Goal: Complete application form: Complete application form

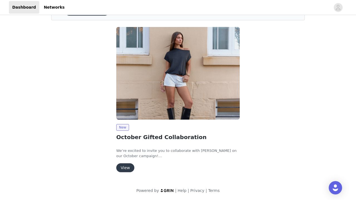
scroll to position [35, 0]
click at [128, 169] on button "View" at bounding box center [125, 167] width 18 height 9
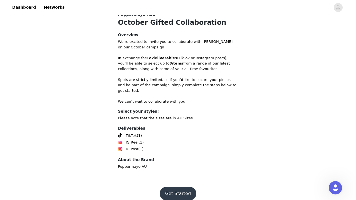
scroll to position [120, 0]
click at [181, 187] on button "Get Started" at bounding box center [177, 193] width 37 height 13
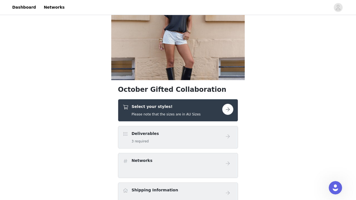
scroll to position [55, 0]
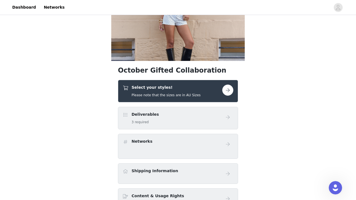
click at [231, 88] on button "button" at bounding box center [227, 89] width 11 height 11
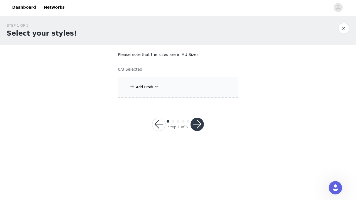
click at [176, 87] on div "Add Product" at bounding box center [178, 87] width 120 height 21
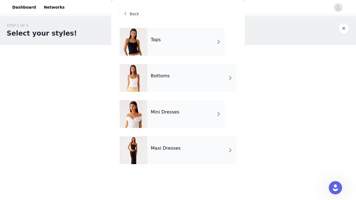
click at [188, 110] on div "Mini Dresses" at bounding box center [185, 114] width 77 height 28
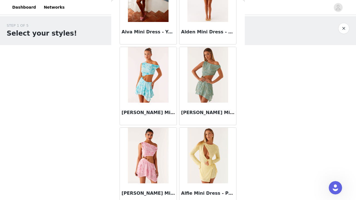
scroll to position [436, 0]
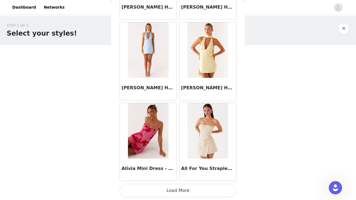
click at [194, 187] on button "Load More" at bounding box center [177, 190] width 117 height 13
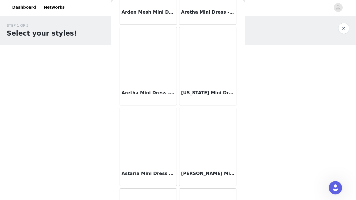
scroll to position [1444, 0]
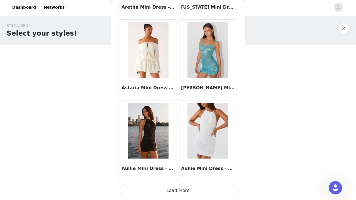
click at [168, 189] on button "Load More" at bounding box center [177, 190] width 117 height 13
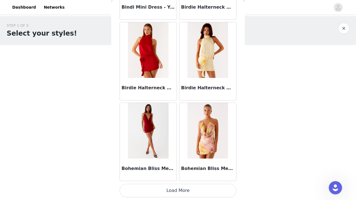
scroll to position [2261, 0]
click at [148, 190] on button "Load More" at bounding box center [177, 190] width 117 height 13
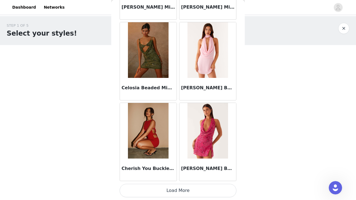
scroll to position [3067, 0]
click at [157, 192] on button "Load More" at bounding box center [177, 190] width 117 height 13
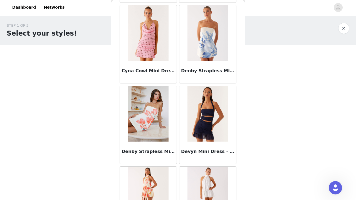
scroll to position [3679, 0]
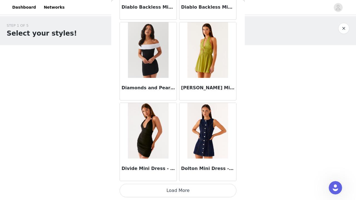
click at [189, 189] on button "Load More" at bounding box center [177, 190] width 117 height 13
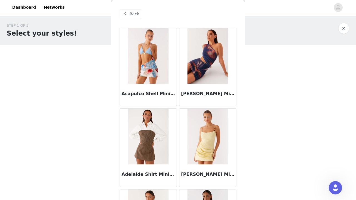
scroll to position [0, 0]
click at [130, 16] on span "Back" at bounding box center [133, 14] width 9 height 6
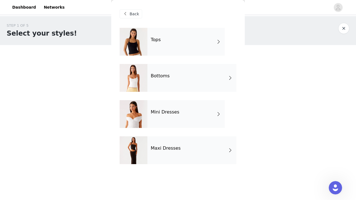
click at [150, 150] on div "Maxi Dresses" at bounding box center [191, 150] width 89 height 28
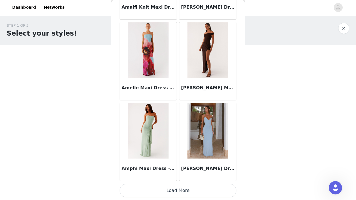
scroll to position [650, 0]
click at [187, 193] on button "Load More" at bounding box center [177, 190] width 117 height 13
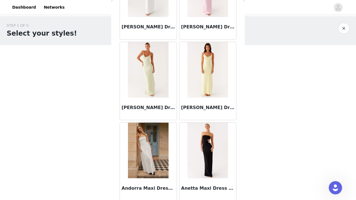
scroll to position [956, 0]
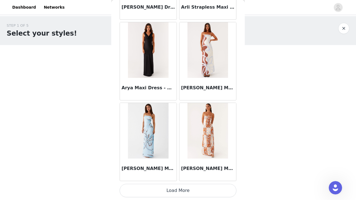
click at [181, 187] on button "Load More" at bounding box center [177, 190] width 117 height 13
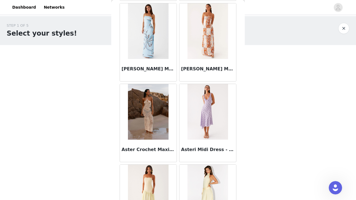
scroll to position [1638, 0]
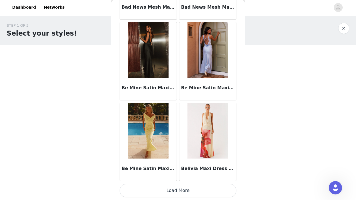
click at [175, 189] on button "Load More" at bounding box center [177, 190] width 117 height 13
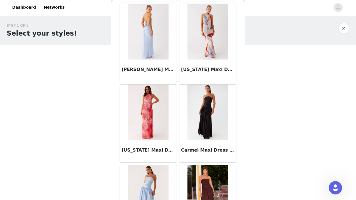
scroll to position [2929, 0]
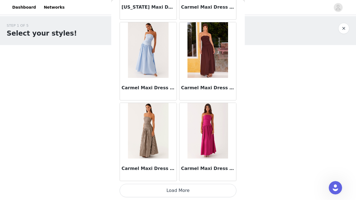
click at [170, 191] on button "Load More" at bounding box center [177, 190] width 117 height 13
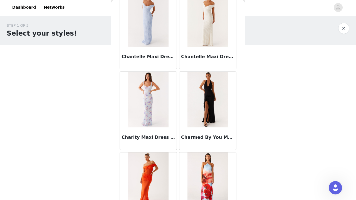
scroll to position [3753, 0]
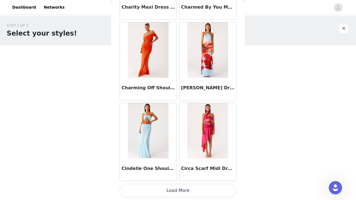
click at [169, 188] on button "Load More" at bounding box center [177, 190] width 117 height 13
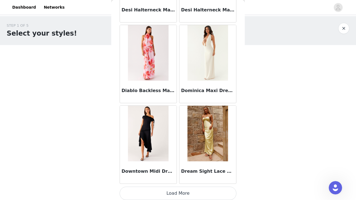
scroll to position [4676, 0]
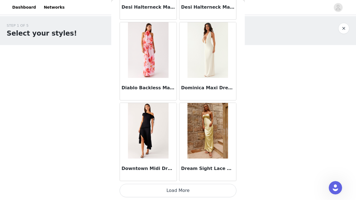
click at [203, 191] on button "Load More" at bounding box center [177, 190] width 117 height 13
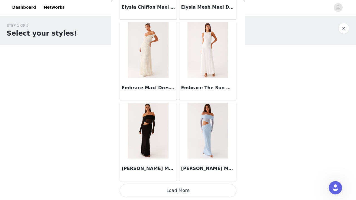
scroll to position [5484, 0]
click at [180, 188] on button "Load More" at bounding box center [177, 190] width 117 height 13
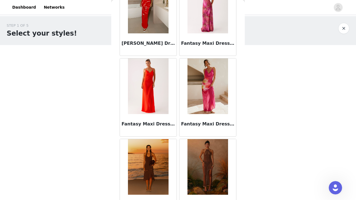
scroll to position [6280, 0]
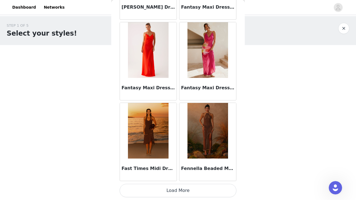
click at [190, 193] on button "Load More" at bounding box center [177, 190] width 117 height 13
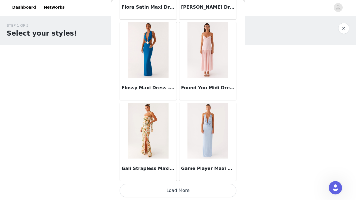
scroll to position [7095, 0]
click at [182, 191] on button "Load More" at bounding box center [177, 190] width 117 height 13
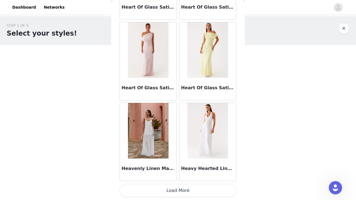
scroll to position [0, 0]
click at [180, 189] on button "Load More" at bounding box center [177, 190] width 117 height 13
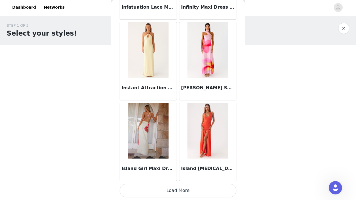
scroll to position [8706, 0]
click at [170, 191] on button "Load More" at bounding box center [177, 190] width 117 height 13
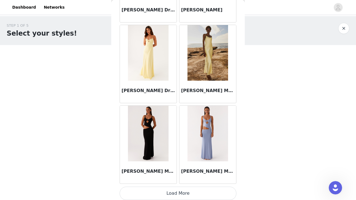
scroll to position [9511, 0]
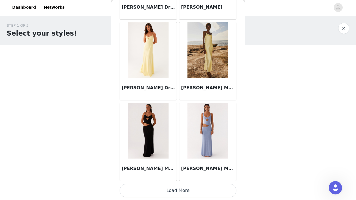
click at [182, 192] on button "Load More" at bounding box center [177, 190] width 117 height 13
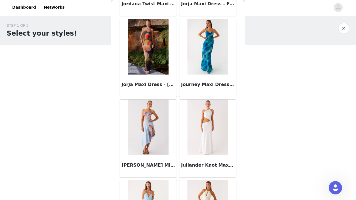
scroll to position [10064, 0]
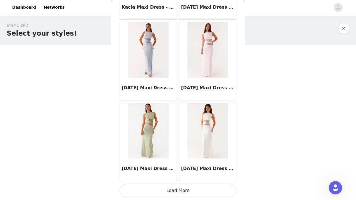
click at [174, 192] on button "Load More" at bounding box center [177, 190] width 117 height 13
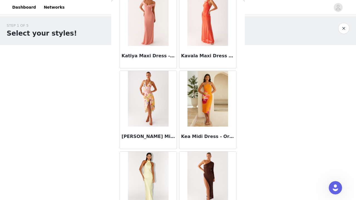
scroll to position [10739, 0]
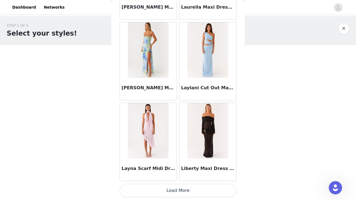
click at [168, 191] on button "Load More" at bounding box center [177, 190] width 117 height 13
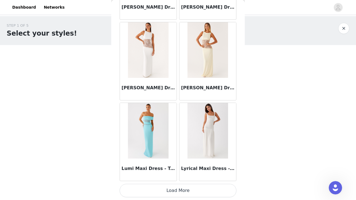
scroll to position [11928, 0]
click at [168, 187] on button "Load More" at bounding box center [177, 190] width 117 height 13
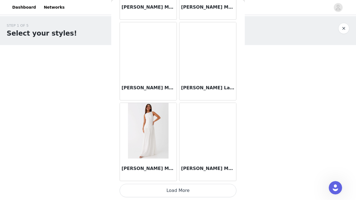
scroll to position [12734, 0]
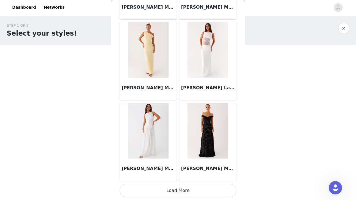
click at [209, 146] on img at bounding box center [207, 131] width 40 height 56
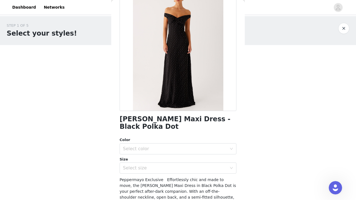
scroll to position [43, 0]
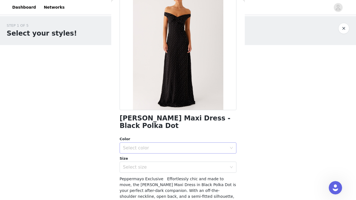
click at [187, 145] on div "Select color" at bounding box center [175, 148] width 104 height 6
click at [178, 150] on li "Black Polka Dot" at bounding box center [177, 152] width 117 height 9
click at [174, 164] on div "Select size" at bounding box center [175, 167] width 104 height 6
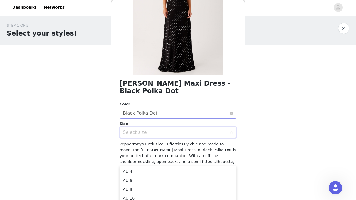
scroll to position [79, 0]
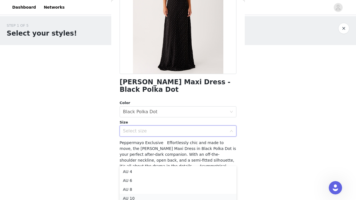
click at [160, 197] on li "AU 10" at bounding box center [177, 198] width 117 height 9
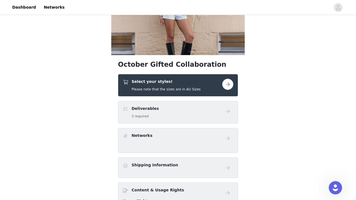
scroll to position [63, 0]
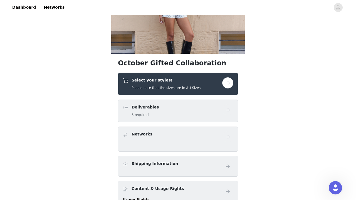
click at [230, 85] on button "button" at bounding box center [227, 82] width 11 height 11
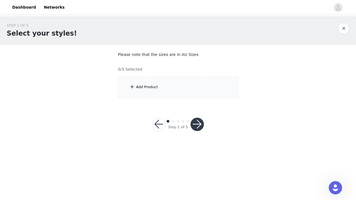
click at [184, 92] on div "Add Product" at bounding box center [178, 87] width 120 height 21
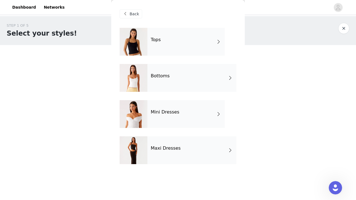
click at [193, 46] on div "Tops" at bounding box center [185, 42] width 77 height 28
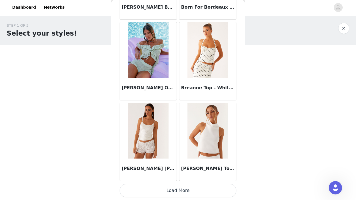
scroll to position [650, 0]
click at [155, 191] on button "Load More" at bounding box center [177, 190] width 117 height 13
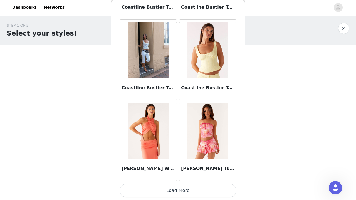
scroll to position [1456, 0]
click at [147, 185] on button "Load More" at bounding box center [177, 190] width 117 height 13
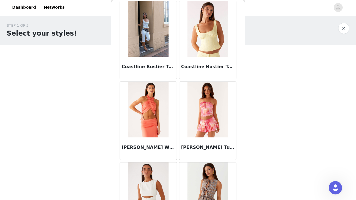
scroll to position [1621, 0]
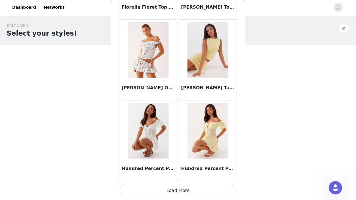
click at [153, 189] on button "Load More" at bounding box center [177, 190] width 117 height 13
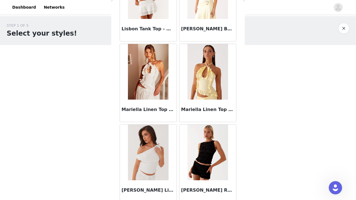
scroll to position [3055, 0]
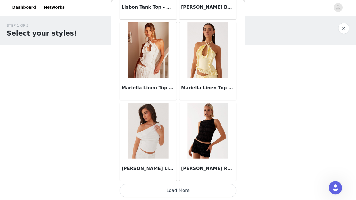
click at [163, 188] on button "Load More" at bounding box center [177, 190] width 117 height 13
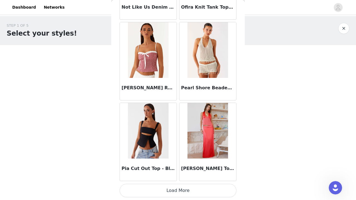
scroll to position [3873, 0]
click at [165, 191] on button "Load More" at bounding box center [177, 190] width 117 height 13
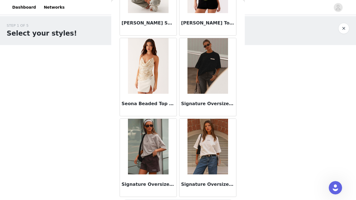
scroll to position [4678, 0]
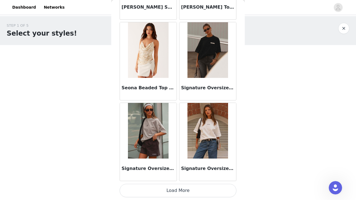
click at [158, 188] on button "Load More" at bounding box center [177, 190] width 117 height 13
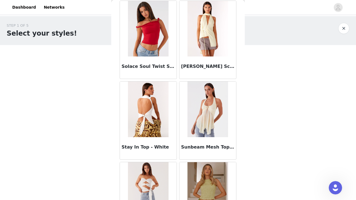
scroll to position [5019, 0]
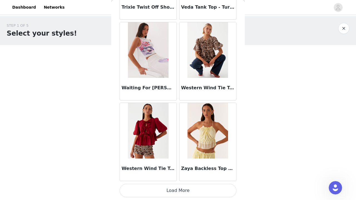
click at [147, 188] on button "Load More" at bounding box center [177, 190] width 117 height 13
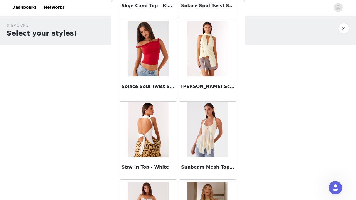
scroll to position [5002, 0]
click at [213, 45] on img at bounding box center [207, 49] width 40 height 56
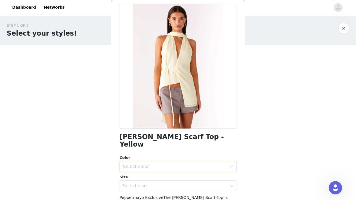
click at [159, 164] on div "Select color" at bounding box center [175, 167] width 104 height 6
click at [154, 171] on li "Yellow" at bounding box center [177, 170] width 117 height 9
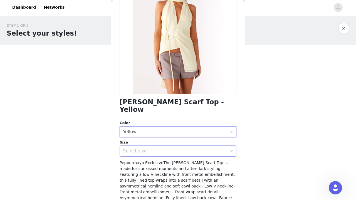
click at [161, 148] on div "Select size" at bounding box center [175, 151] width 104 height 6
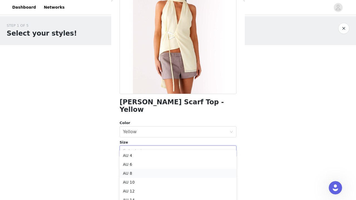
click at [153, 172] on li "AU 8" at bounding box center [177, 173] width 117 height 9
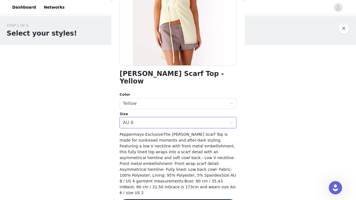
scroll to position [87, 0]
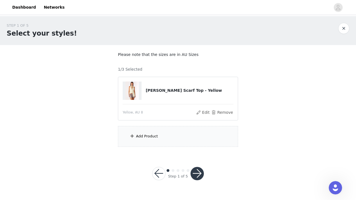
click at [188, 135] on div "Add Product" at bounding box center [178, 136] width 120 height 21
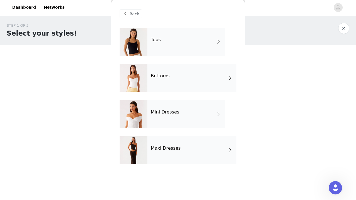
click at [191, 76] on div "Bottoms" at bounding box center [191, 78] width 89 height 28
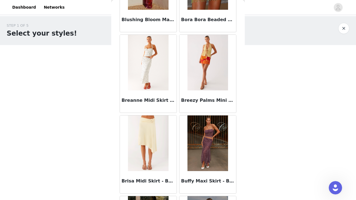
scroll to position [591, 0]
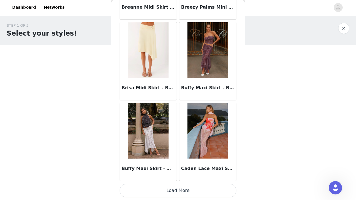
click at [159, 188] on button "Load More" at bounding box center [177, 190] width 117 height 13
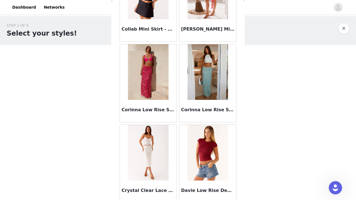
scroll to position [1213, 0]
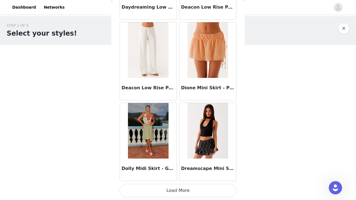
click at [163, 187] on button "Load More" at bounding box center [177, 190] width 117 height 13
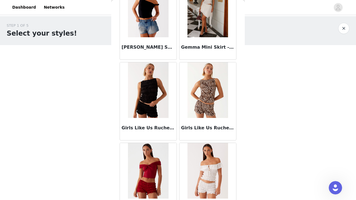
scroll to position [2178, 0]
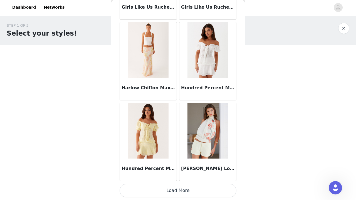
click at [166, 188] on button "Load More" at bounding box center [177, 190] width 117 height 13
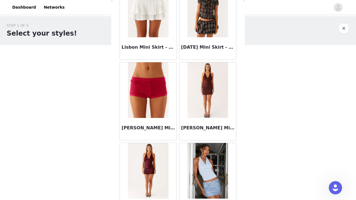
scroll to position [3067, 0]
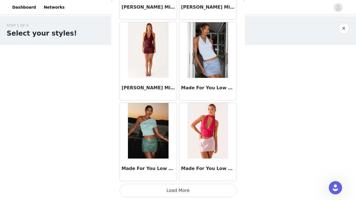
click at [168, 190] on button "Load More" at bounding box center [177, 190] width 117 height 13
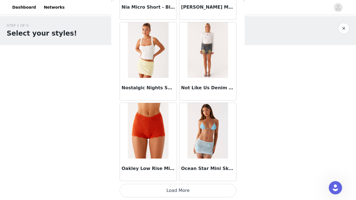
scroll to position [3873, 0]
click at [163, 189] on button "Load More" at bounding box center [177, 190] width 117 height 13
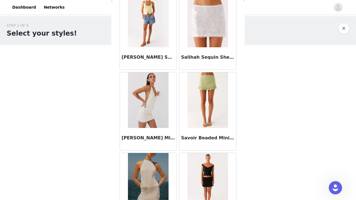
scroll to position [4627, 0]
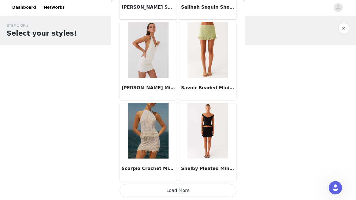
click at [169, 187] on button "Load More" at bounding box center [177, 190] width 117 height 13
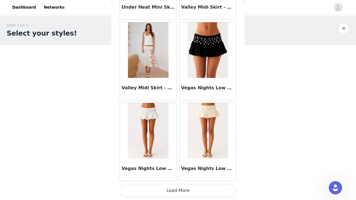
scroll to position [0, 0]
click at [171, 190] on button "Load More" at bounding box center [177, 190] width 117 height 13
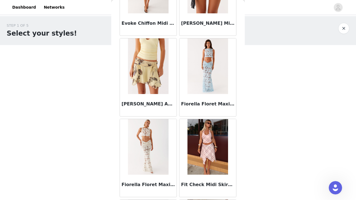
scroll to position [1839, 0]
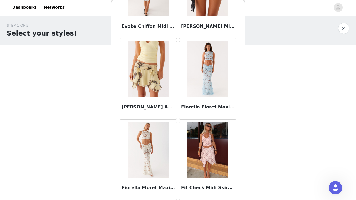
click at [156, 79] on img at bounding box center [148, 69] width 40 height 56
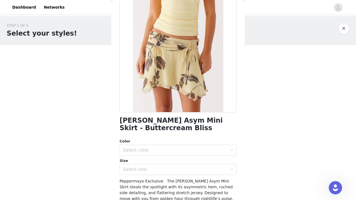
scroll to position [41, 0]
click at [186, 152] on div "Select color" at bounding box center [175, 150] width 104 height 6
click at [180, 161] on li "Buttercream Bliss" at bounding box center [177, 162] width 117 height 9
click at [178, 167] on div "Select size" at bounding box center [175, 169] width 104 height 6
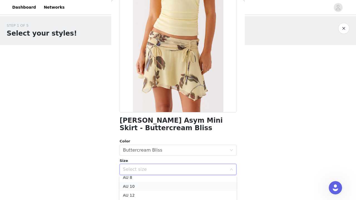
scroll to position [22, 0]
click at [163, 187] on li "AU 10" at bounding box center [177, 186] width 117 height 9
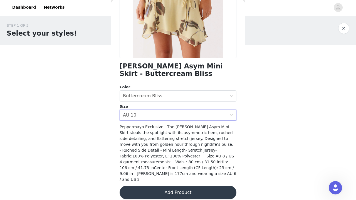
scroll to position [94, 0]
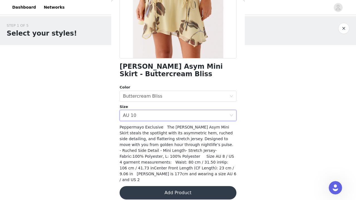
click at [180, 187] on button "Add Product" at bounding box center [177, 192] width 117 height 13
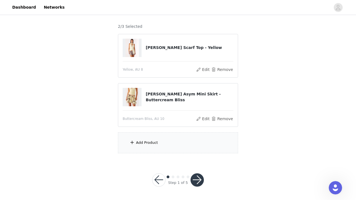
scroll to position [43, 0]
click at [148, 141] on div "Add Product" at bounding box center [147, 143] width 22 height 6
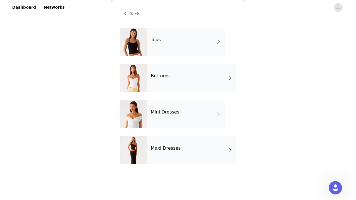
click at [165, 148] on h4 "Maxi Dresses" at bounding box center [166, 148] width 30 height 5
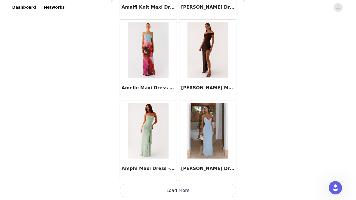
click at [182, 188] on button "Load More" at bounding box center [177, 190] width 117 height 13
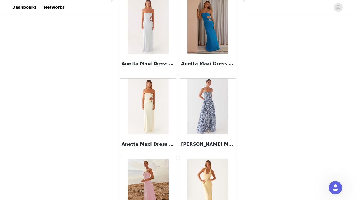
scroll to position [1230, 0]
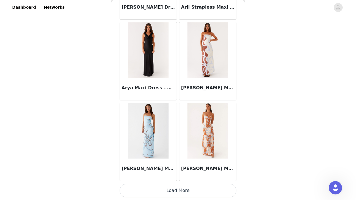
click at [173, 190] on button "Load More" at bounding box center [177, 190] width 117 height 13
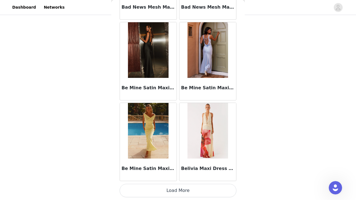
scroll to position [2261, 0]
click at [189, 186] on button "Load More" at bounding box center [177, 190] width 117 height 13
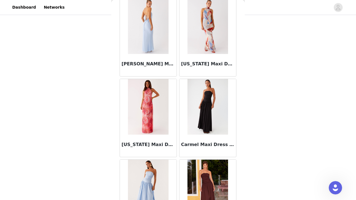
scroll to position [2966, 0]
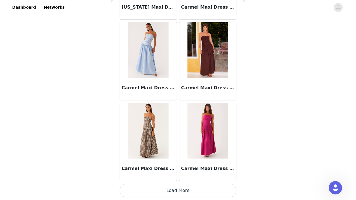
click at [183, 190] on button "Load More" at bounding box center [177, 190] width 117 height 13
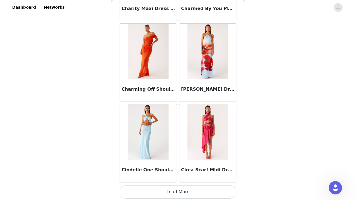
scroll to position [3869, 0]
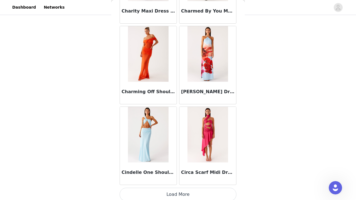
click at [131, 191] on button "Load More" at bounding box center [177, 194] width 117 height 13
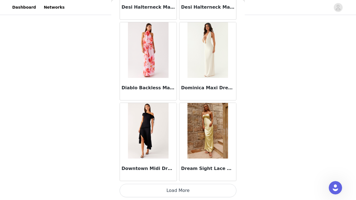
scroll to position [4678, 0]
click at [156, 190] on button "Load More" at bounding box center [177, 190] width 117 height 13
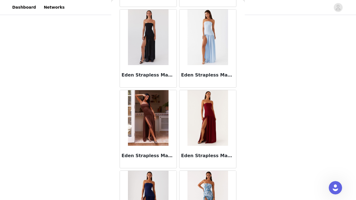
scroll to position [5018, 0]
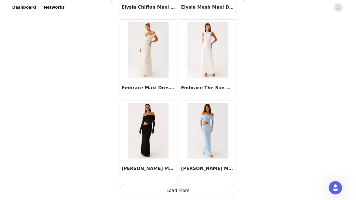
click at [151, 191] on button "Load More" at bounding box center [177, 190] width 117 height 13
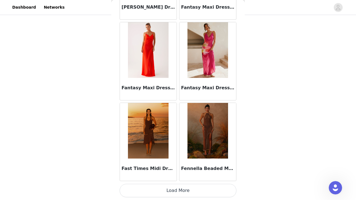
scroll to position [6289, 0]
click at [143, 191] on button "Load More" at bounding box center [177, 190] width 117 height 13
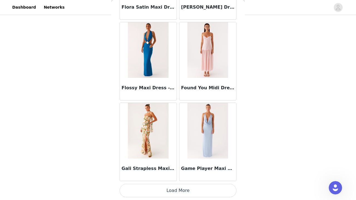
scroll to position [7095, 0]
click at [151, 190] on button "Load More" at bounding box center [177, 190] width 117 height 13
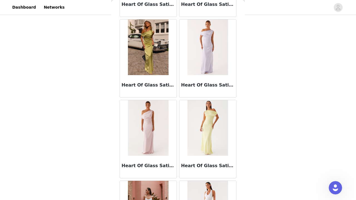
scroll to position [7895, 0]
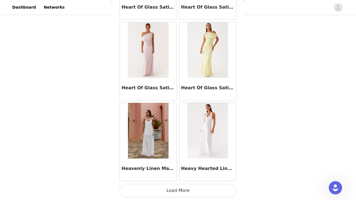
click at [159, 191] on button "Load More" at bounding box center [177, 190] width 117 height 13
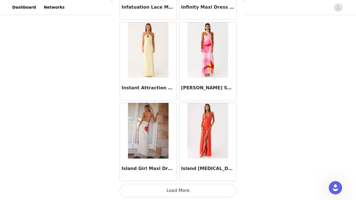
scroll to position [43, 0]
click at [165, 189] on button "Load More" at bounding box center [177, 190] width 117 height 13
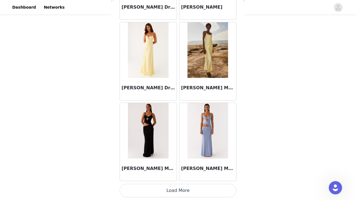
scroll to position [9511, 0]
click at [172, 190] on button "Load More" at bounding box center [177, 190] width 117 height 13
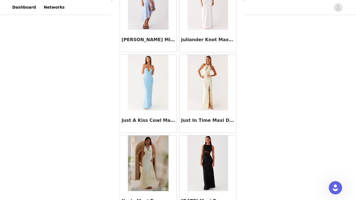
scroll to position [10125, 0]
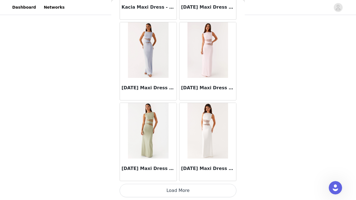
click at [178, 194] on button "Load More" at bounding box center [177, 190] width 117 height 13
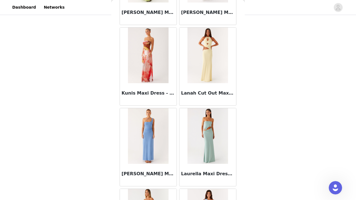
scroll to position [10966, 0]
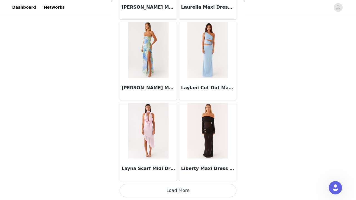
click at [184, 187] on button "Load More" at bounding box center [177, 190] width 117 height 13
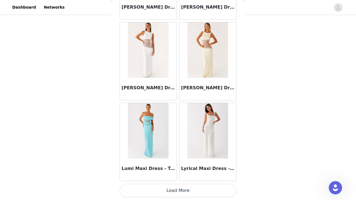
scroll to position [11928, 0]
click at [182, 188] on button "Load More" at bounding box center [177, 190] width 117 height 13
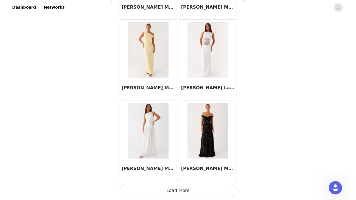
scroll to position [12734, 0]
click at [178, 186] on button "Load More" at bounding box center [177, 190] width 117 height 13
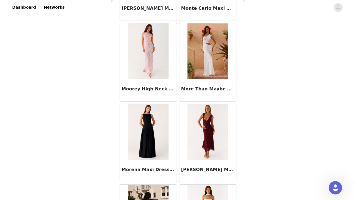
scroll to position [13272, 0]
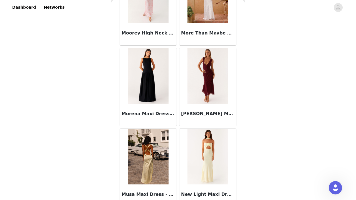
click at [206, 101] on img at bounding box center [207, 76] width 40 height 56
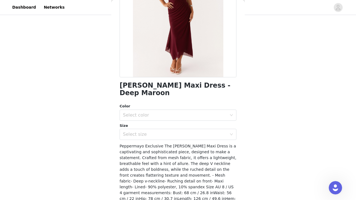
scroll to position [84, 0]
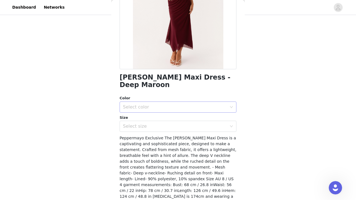
click at [196, 104] on div "Select color" at bounding box center [175, 107] width 104 height 6
click at [188, 113] on li "Deep Maroon" at bounding box center [177, 111] width 117 height 9
click at [185, 123] on div "Select size" at bounding box center [175, 126] width 104 height 6
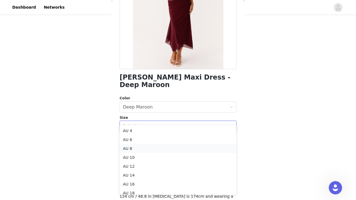
click at [172, 150] on li "AU 8" at bounding box center [177, 148] width 117 height 9
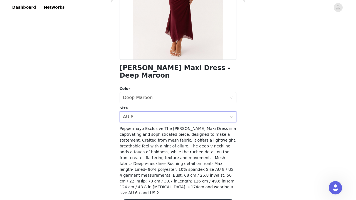
scroll to position [93, 0]
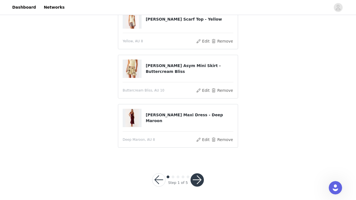
scroll to position [56, 0]
click at [196, 180] on button "button" at bounding box center [196, 179] width 13 height 13
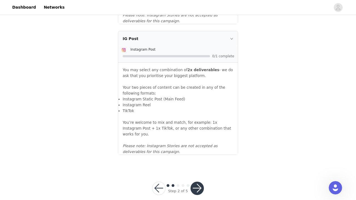
scroll to position [620, 0]
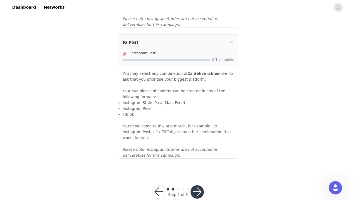
click at [232, 41] on icon "icon: right" at bounding box center [231, 42] width 3 height 2
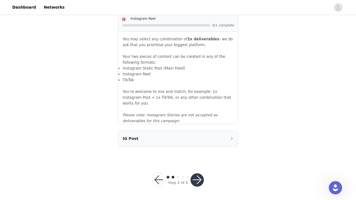
scroll to position [518, 0]
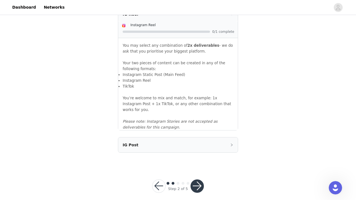
click at [231, 143] on icon "icon: right" at bounding box center [231, 144] width 3 height 3
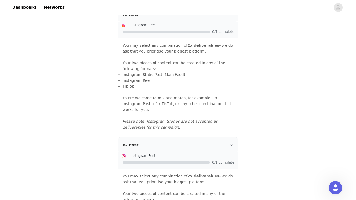
click at [212, 161] on span "0/1 complete" at bounding box center [223, 162] width 22 height 3
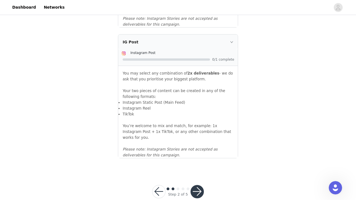
scroll to position [620, 0]
click at [199, 185] on button "button" at bounding box center [196, 191] width 13 height 13
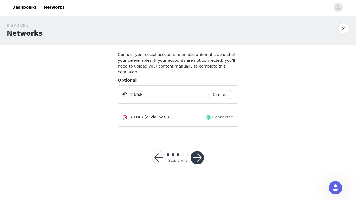
click at [222, 90] on button "Connect" at bounding box center [220, 94] width 25 height 9
click at [199, 152] on button "button" at bounding box center [196, 157] width 13 height 13
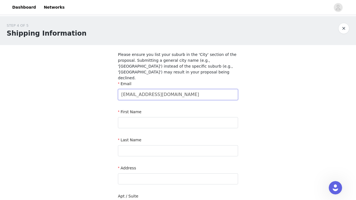
type input "[EMAIL_ADDRESS][DOMAIN_NAME]"
type input "[PERSON_NAME]"
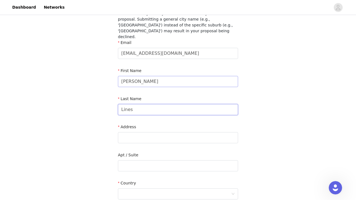
scroll to position [48, 0]
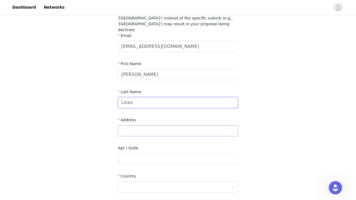
type input "Lines"
type input "[STREET_ADDRESS][PERSON_NAME]"
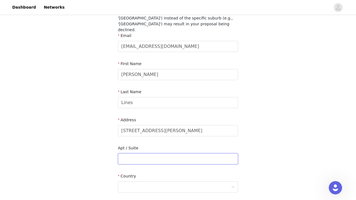
click at [129, 156] on input "text" at bounding box center [178, 158] width 120 height 11
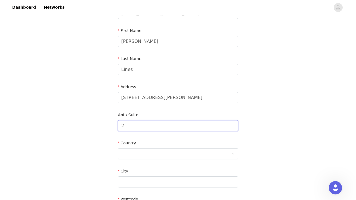
scroll to position [85, 0]
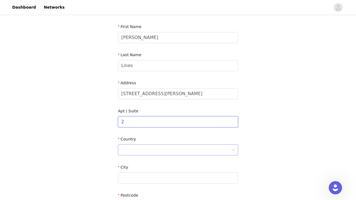
type input "2"
click at [180, 144] on div at bounding box center [176, 149] width 110 height 11
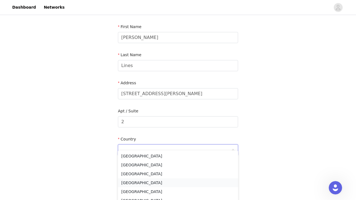
click at [162, 180] on li "[GEOGRAPHIC_DATA]" at bounding box center [178, 182] width 120 height 9
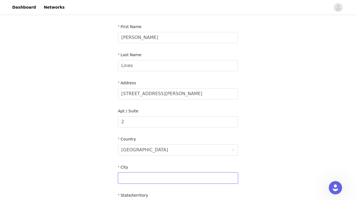
type input "B"
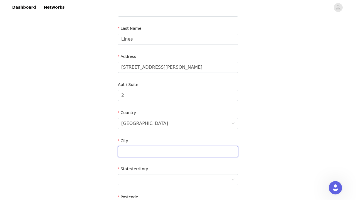
scroll to position [126, 0]
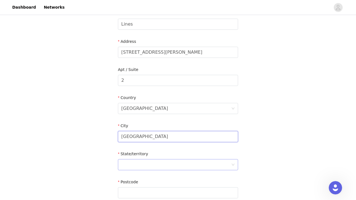
type input "[GEOGRAPHIC_DATA]"
click at [141, 159] on div at bounding box center [176, 164] width 110 height 11
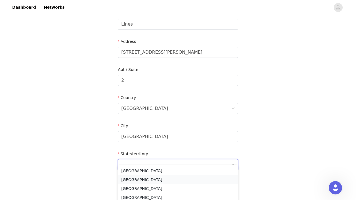
click at [146, 181] on li "[GEOGRAPHIC_DATA]" at bounding box center [178, 179] width 120 height 9
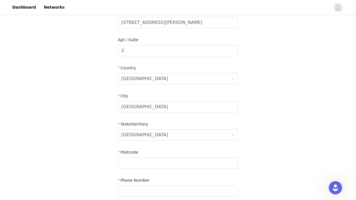
scroll to position [159, 0]
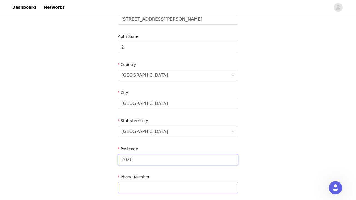
type input "2026"
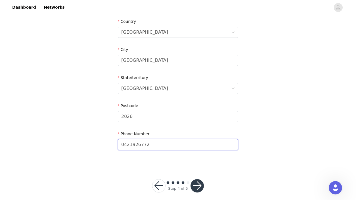
scroll to position [202, 0]
type input "0421926772"
click at [196, 179] on button "button" at bounding box center [196, 185] width 13 height 13
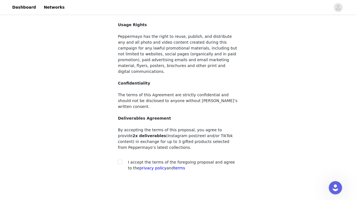
scroll to position [42, 0]
click at [179, 160] on span "I accept the terms of the foregoing proposal and agree to the privacy policy an…" at bounding box center [181, 165] width 107 height 10
click at [120, 159] on input "checkbox" at bounding box center [120, 161] width 4 height 4
checkbox input "true"
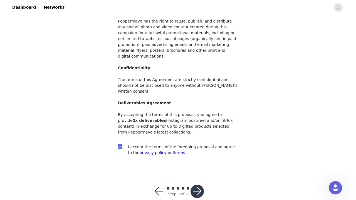
scroll to position [57, 0]
click at [198, 185] on button "button" at bounding box center [196, 191] width 13 height 13
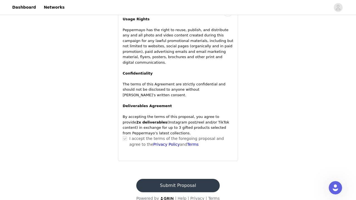
scroll to position [378, 0]
click at [181, 181] on button "Submit Proposal" at bounding box center [177, 185] width 83 height 13
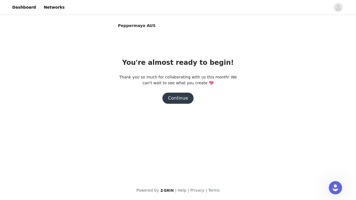
scroll to position [0, 0]
click at [181, 99] on button "Continue" at bounding box center [177, 98] width 31 height 11
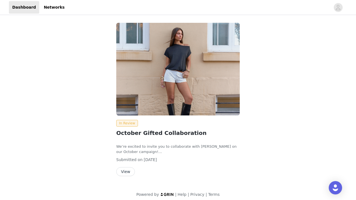
scroll to position [-3, 0]
